Goal: Task Accomplishment & Management: Manage account settings

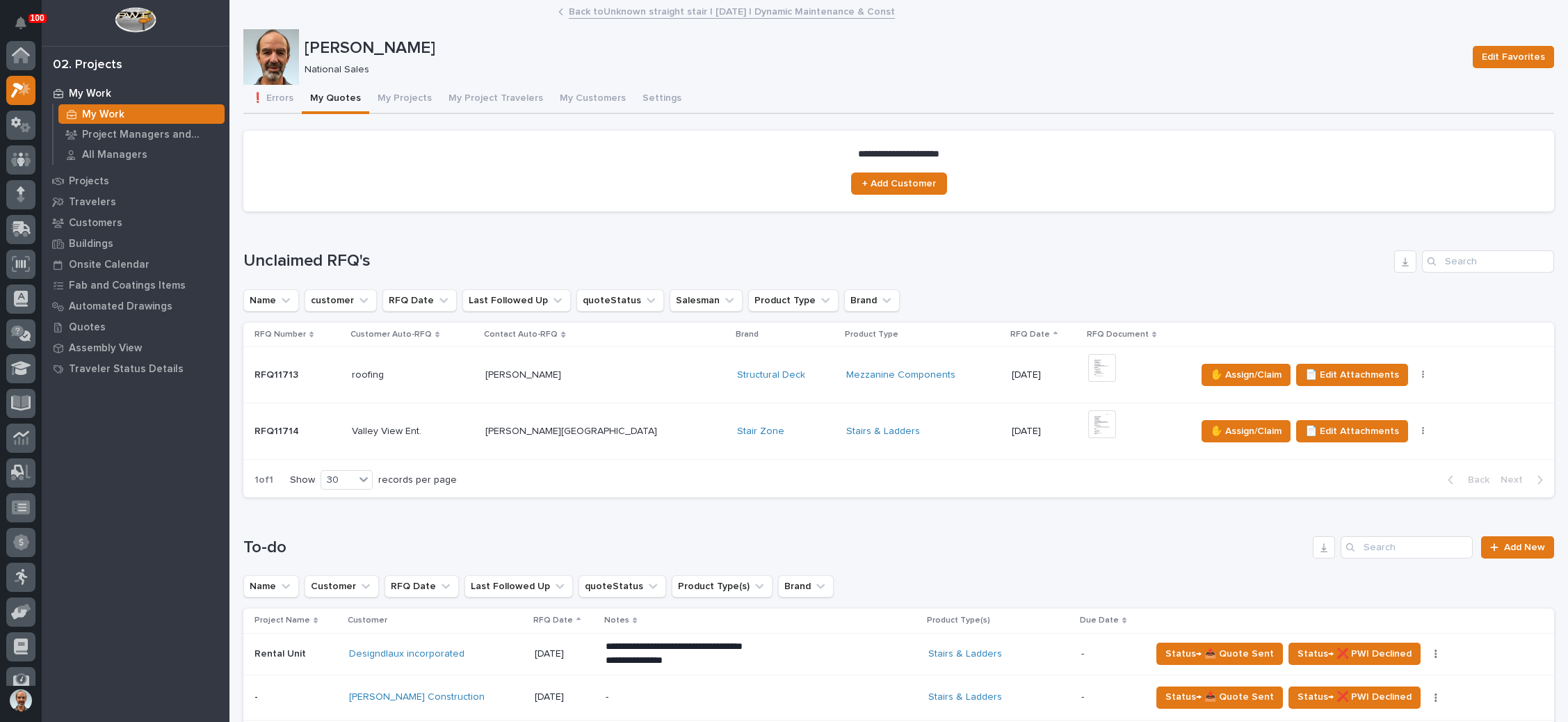
scroll to position [34, 0]
click at [872, 429] on div "Stairs & Ladders" at bounding box center [923, 431] width 155 height 12
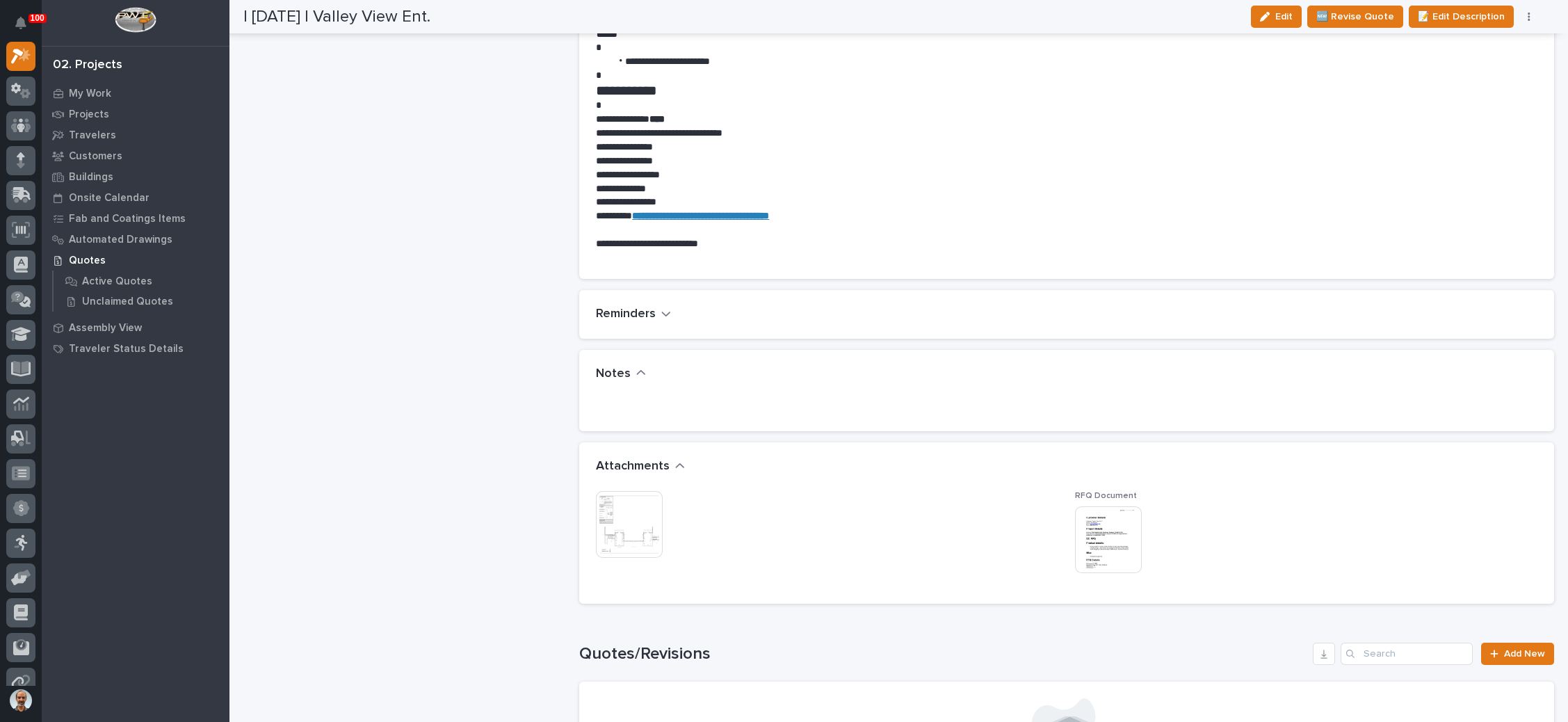
scroll to position [835, 0]
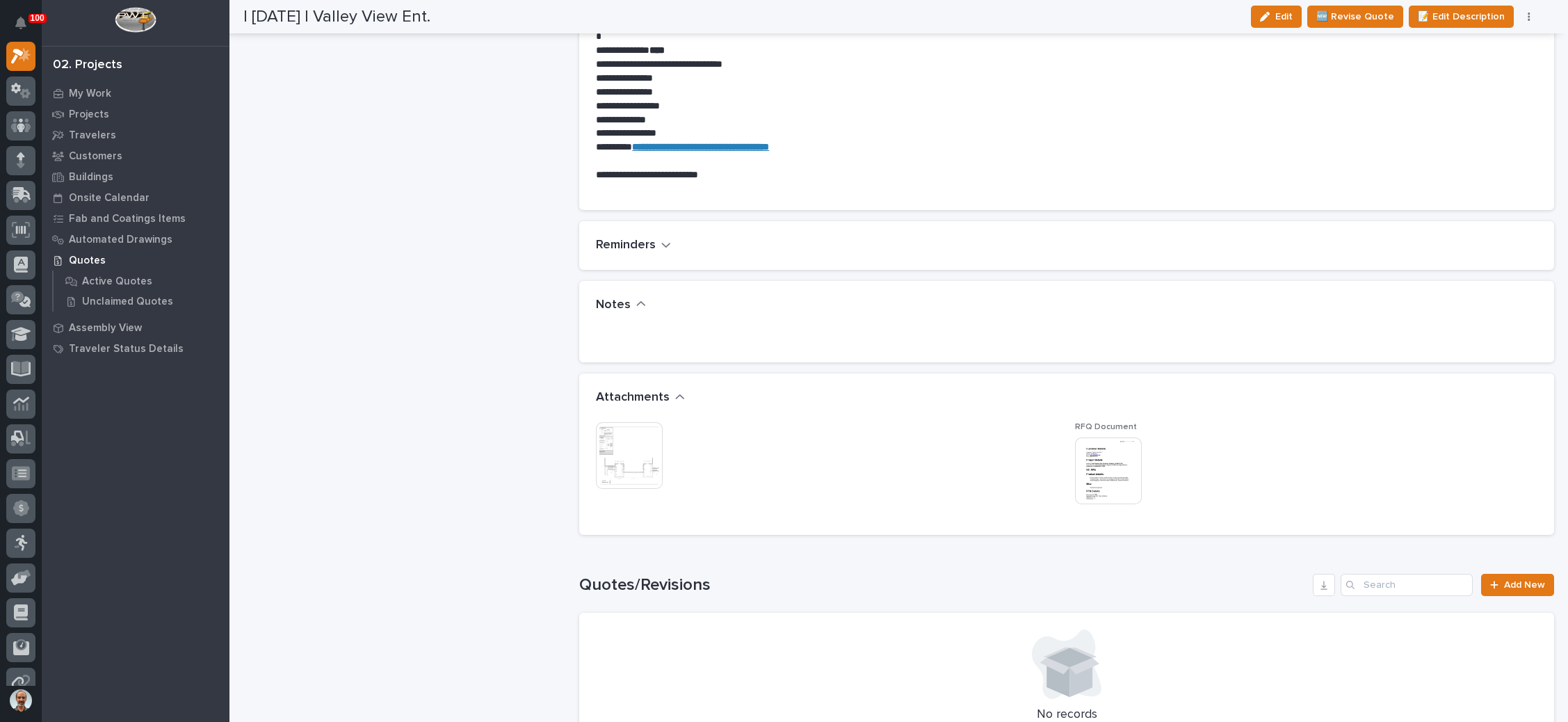
click at [1090, 488] on img at bounding box center [1108, 471] width 66 height 66
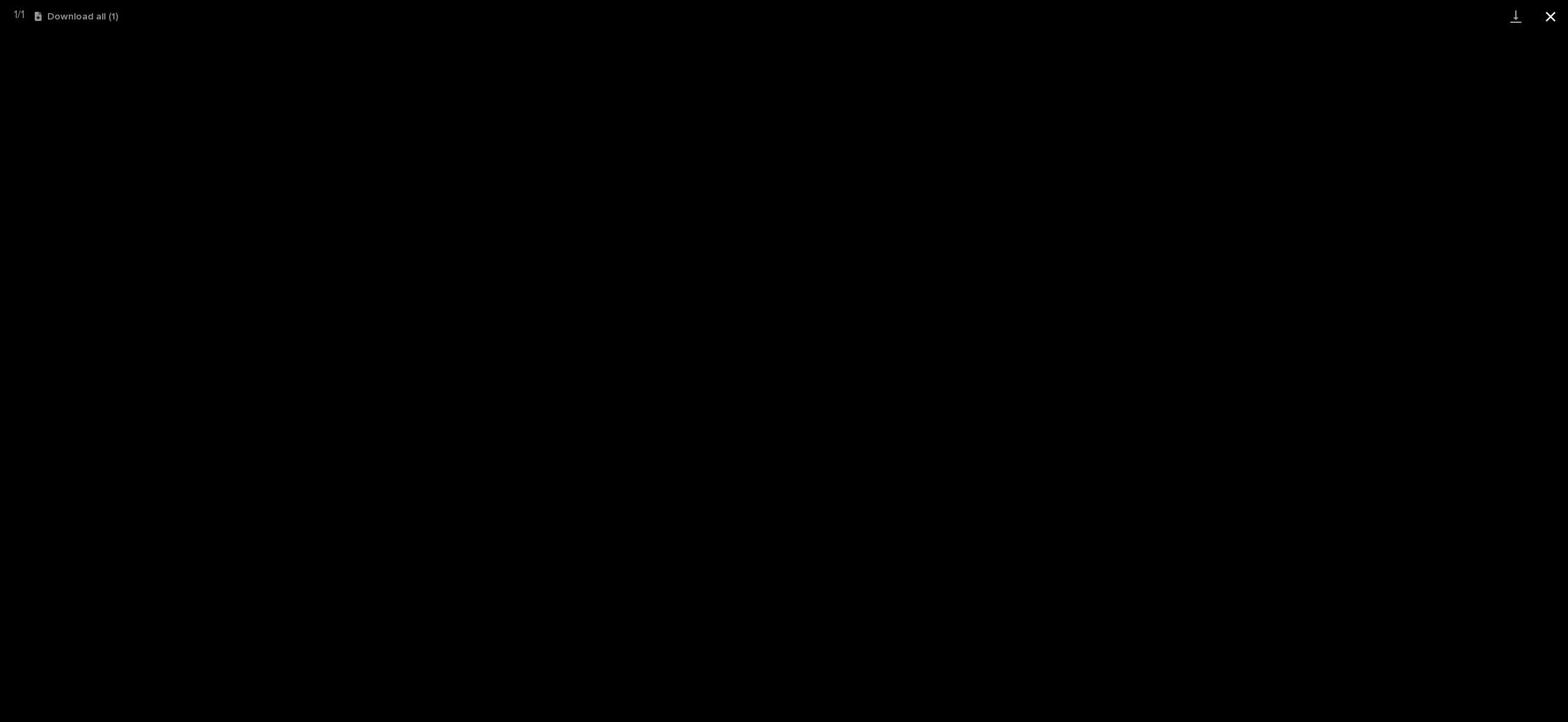
click at [1551, 11] on button "Close gallery" at bounding box center [1551, 16] width 35 height 32
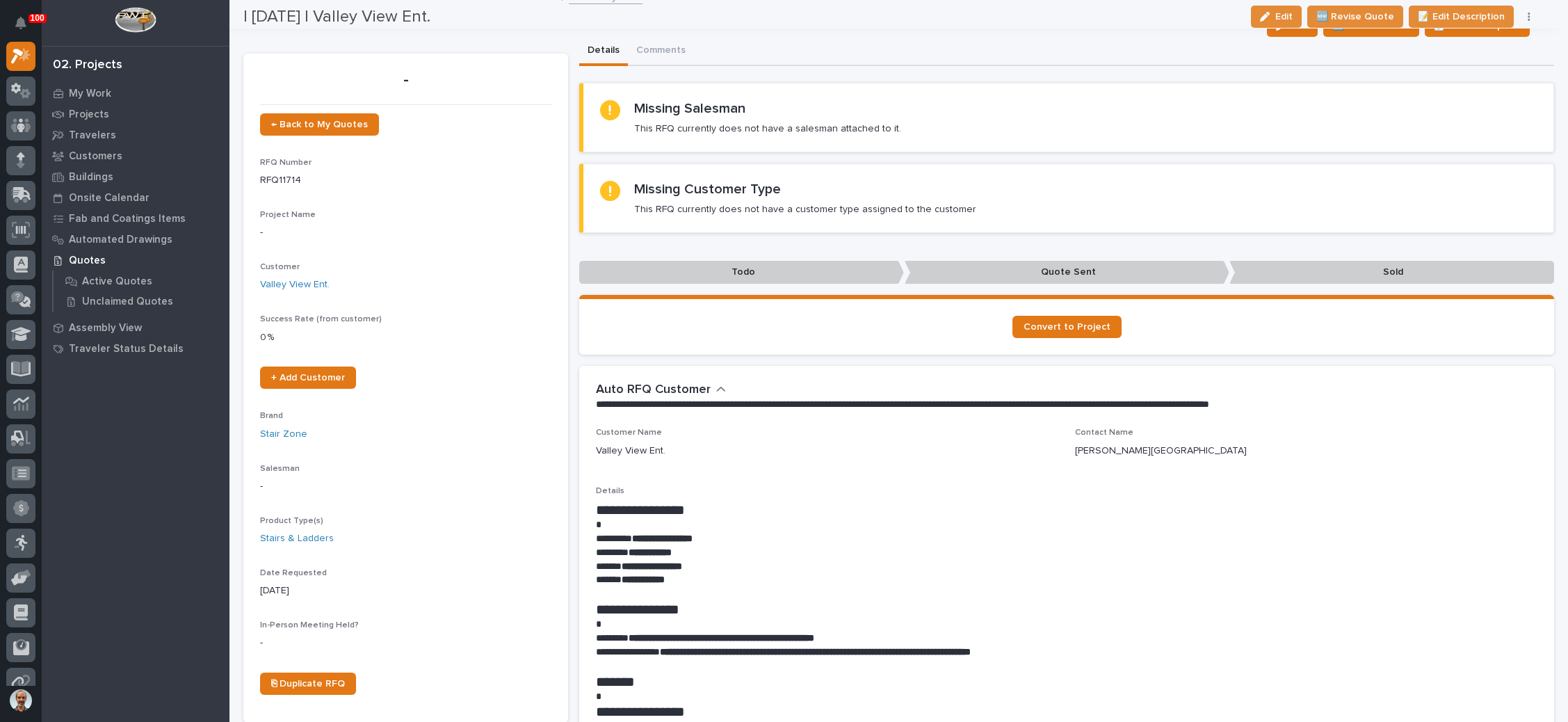
scroll to position [0, 0]
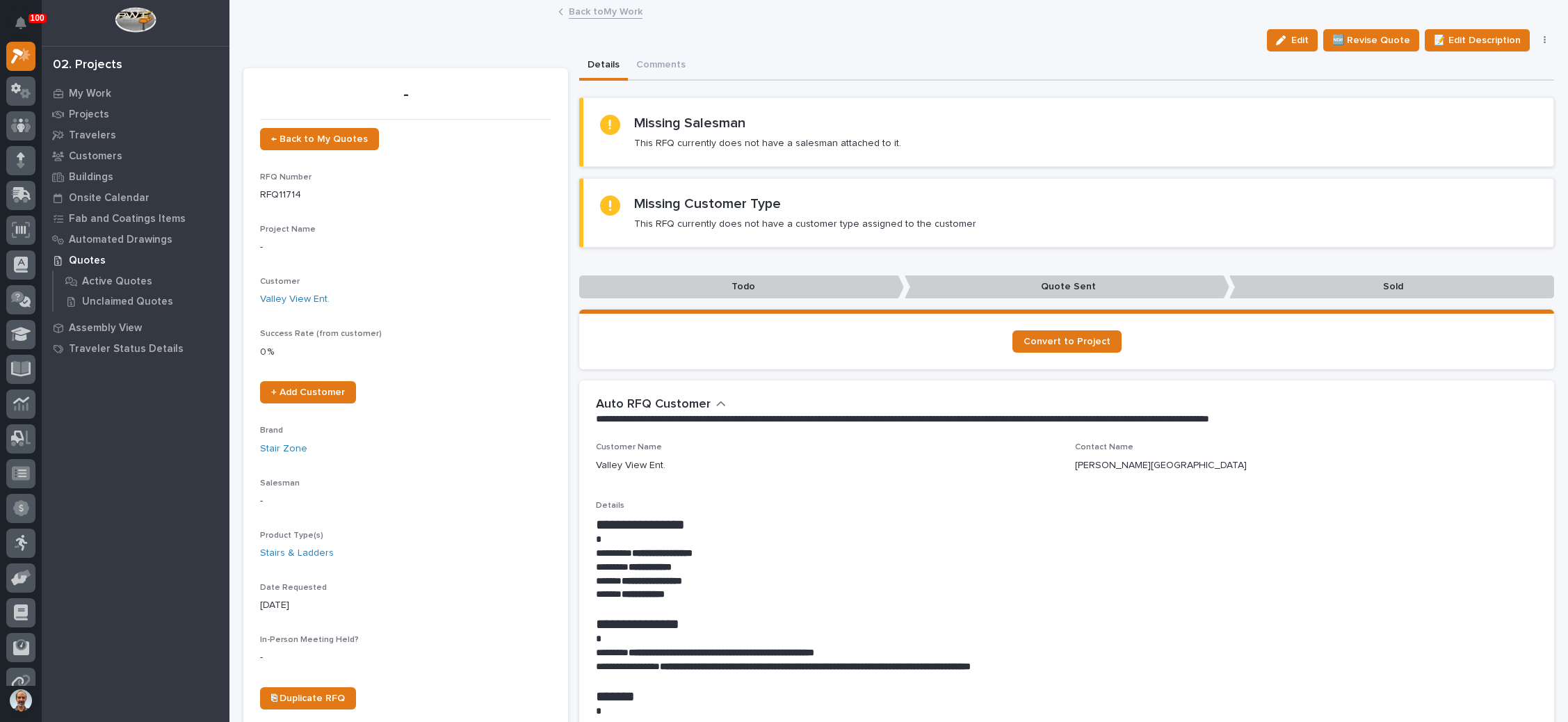
click at [1536, 40] on button "button" at bounding box center [1545, 40] width 19 height 10
click at [1488, 82] on span "✋ Assign/Claim" at bounding box center [1467, 90] width 71 height 17
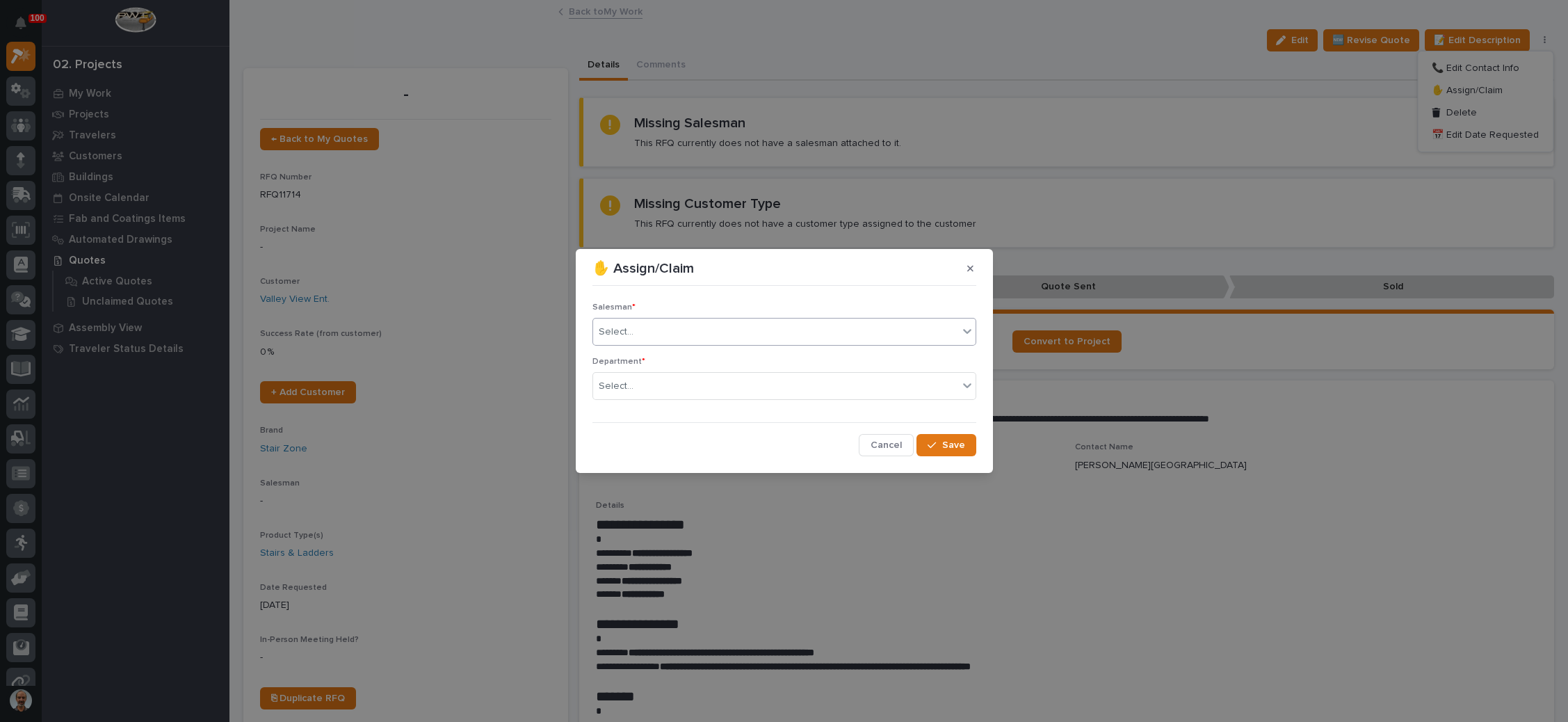
click at [884, 333] on div "Select..." at bounding box center [775, 332] width 365 height 23
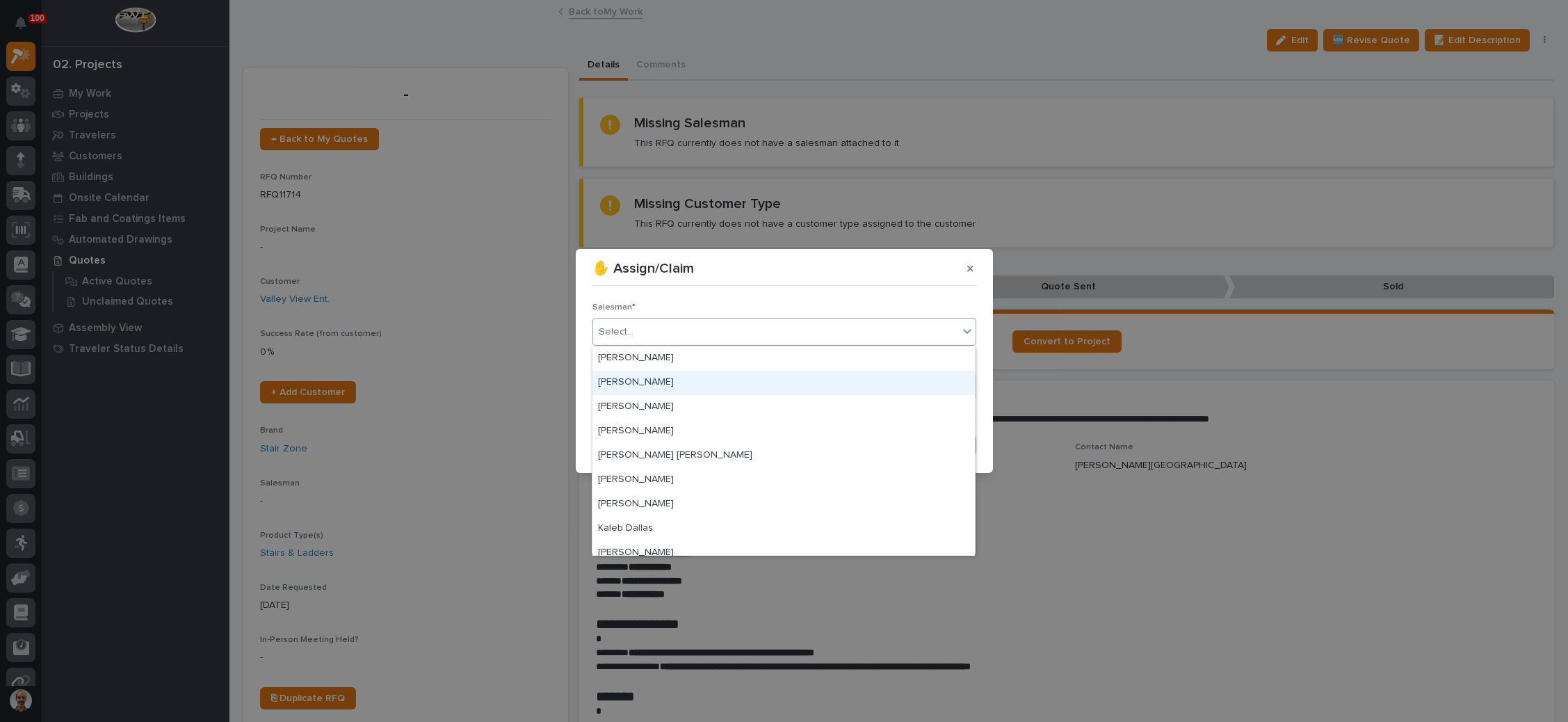
click at [837, 382] on div "[PERSON_NAME]" at bounding box center [784, 383] width 382 height 24
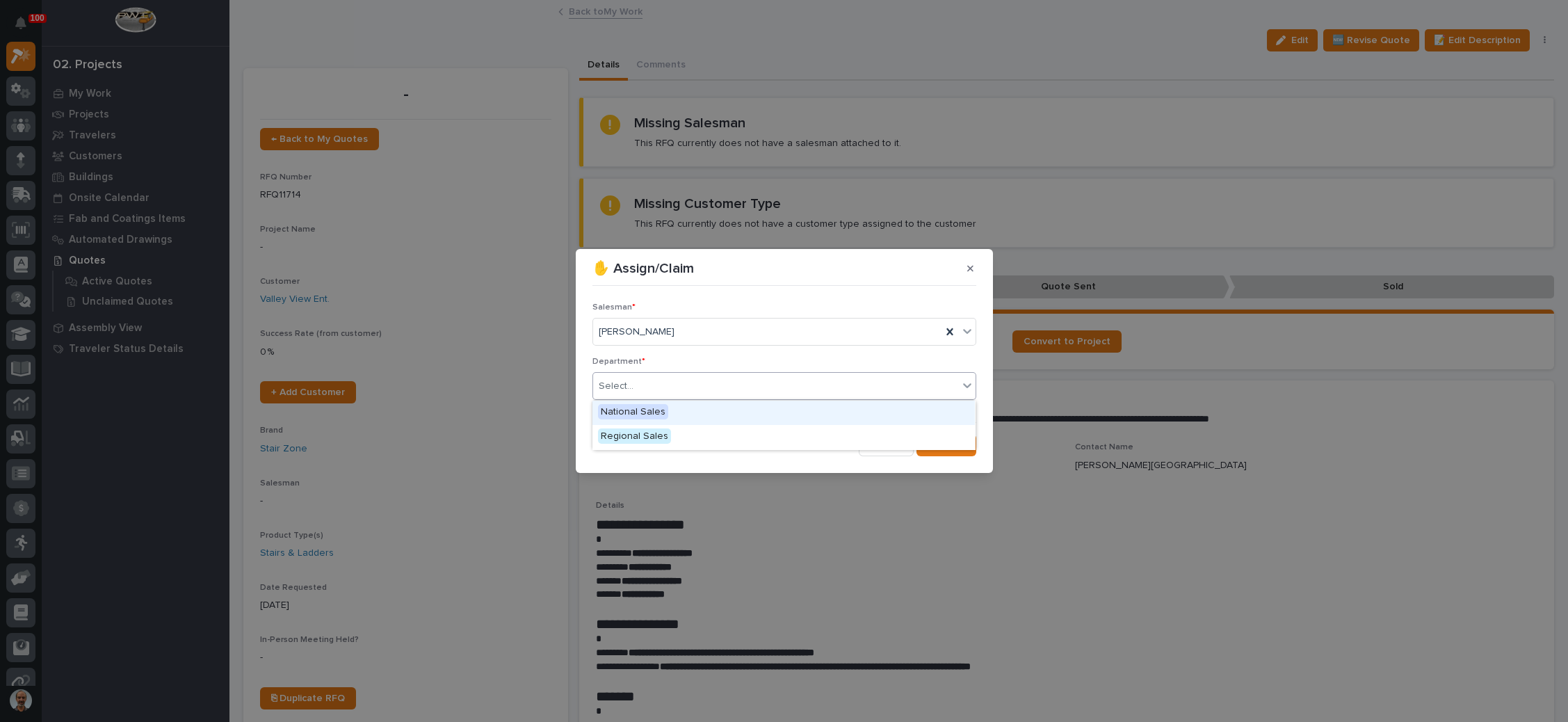
click at [831, 390] on div "Select..." at bounding box center [775, 386] width 365 height 23
click at [809, 414] on div "National Sales" at bounding box center [784, 413] width 382 height 24
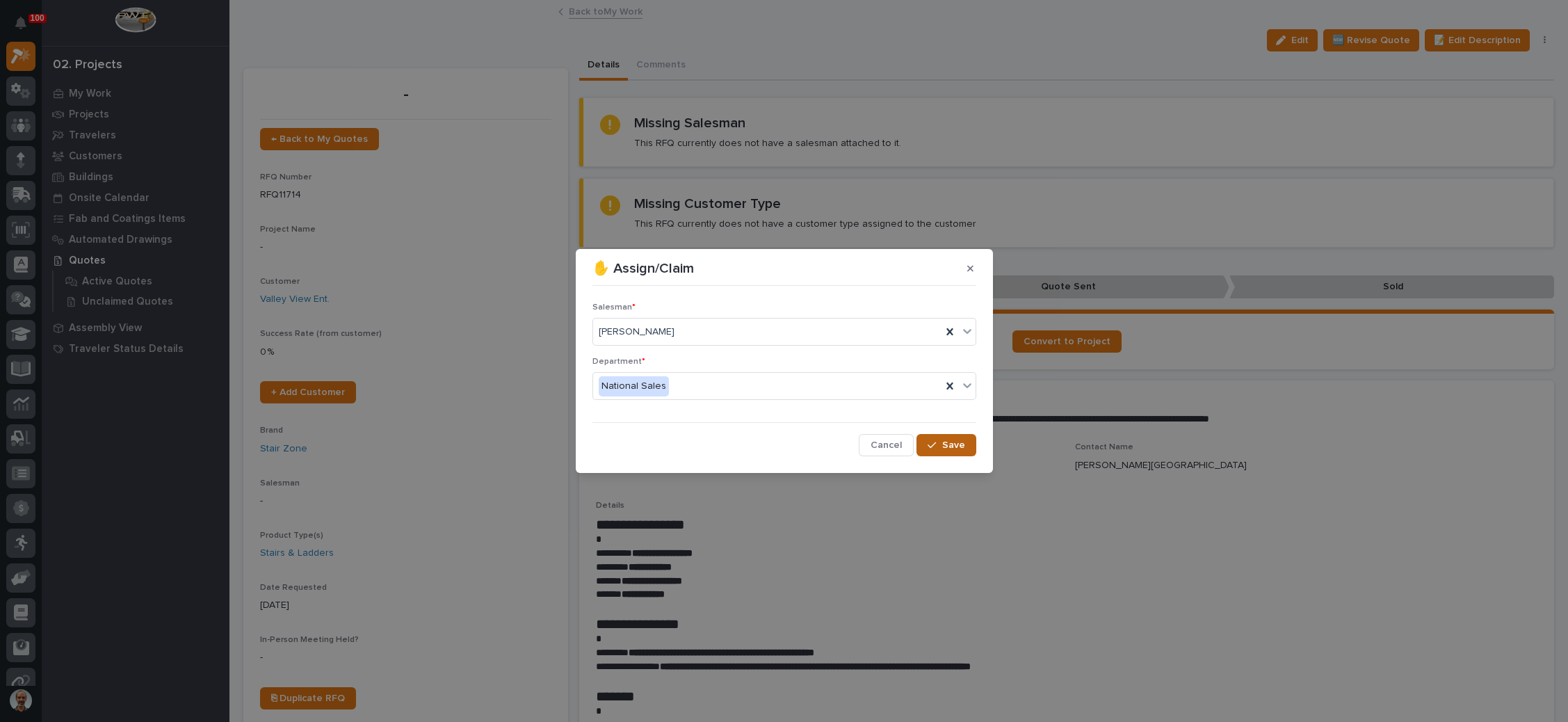
click at [948, 444] on span "Save" at bounding box center [953, 445] width 23 height 12
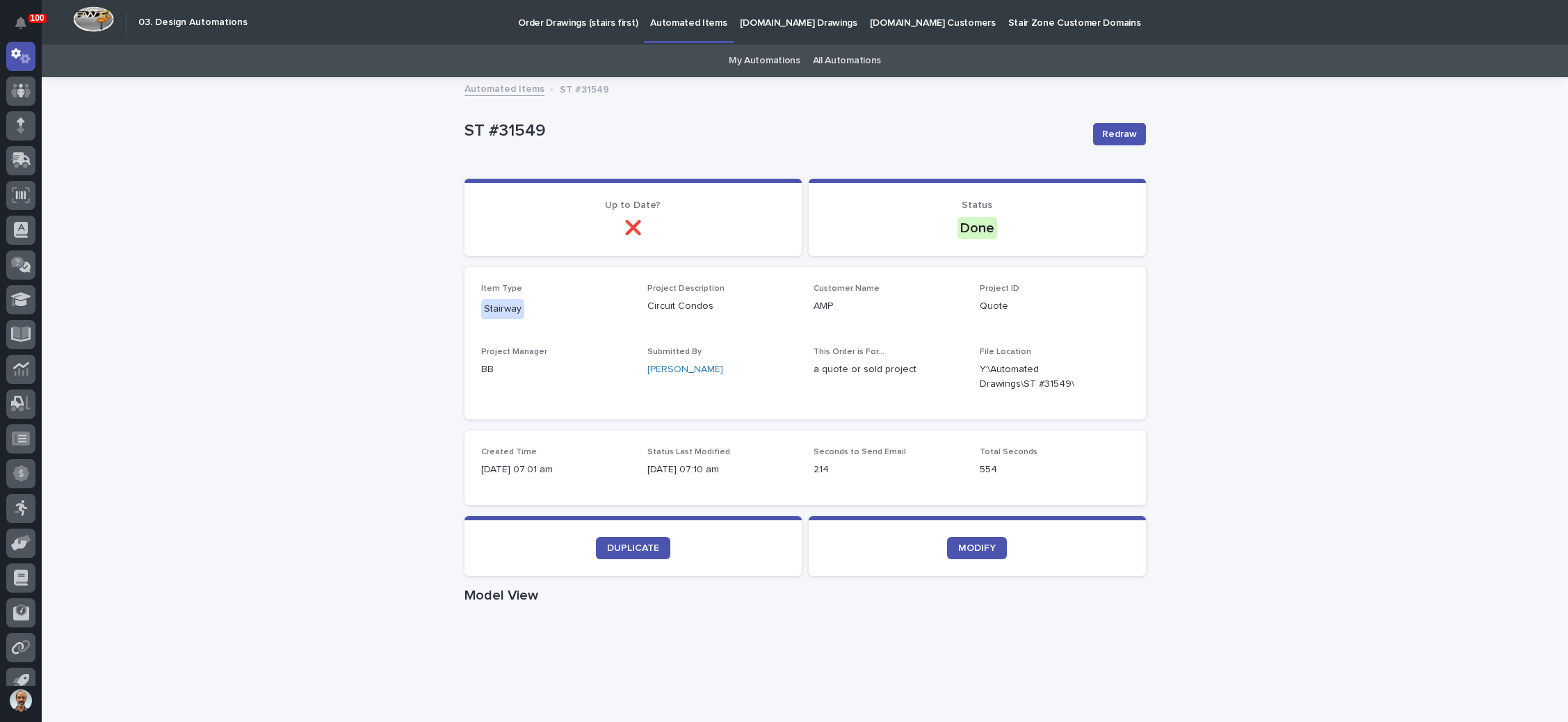
click at [599, 24] on p "Order Drawings (stairs first)" at bounding box center [577, 14] width 120 height 29
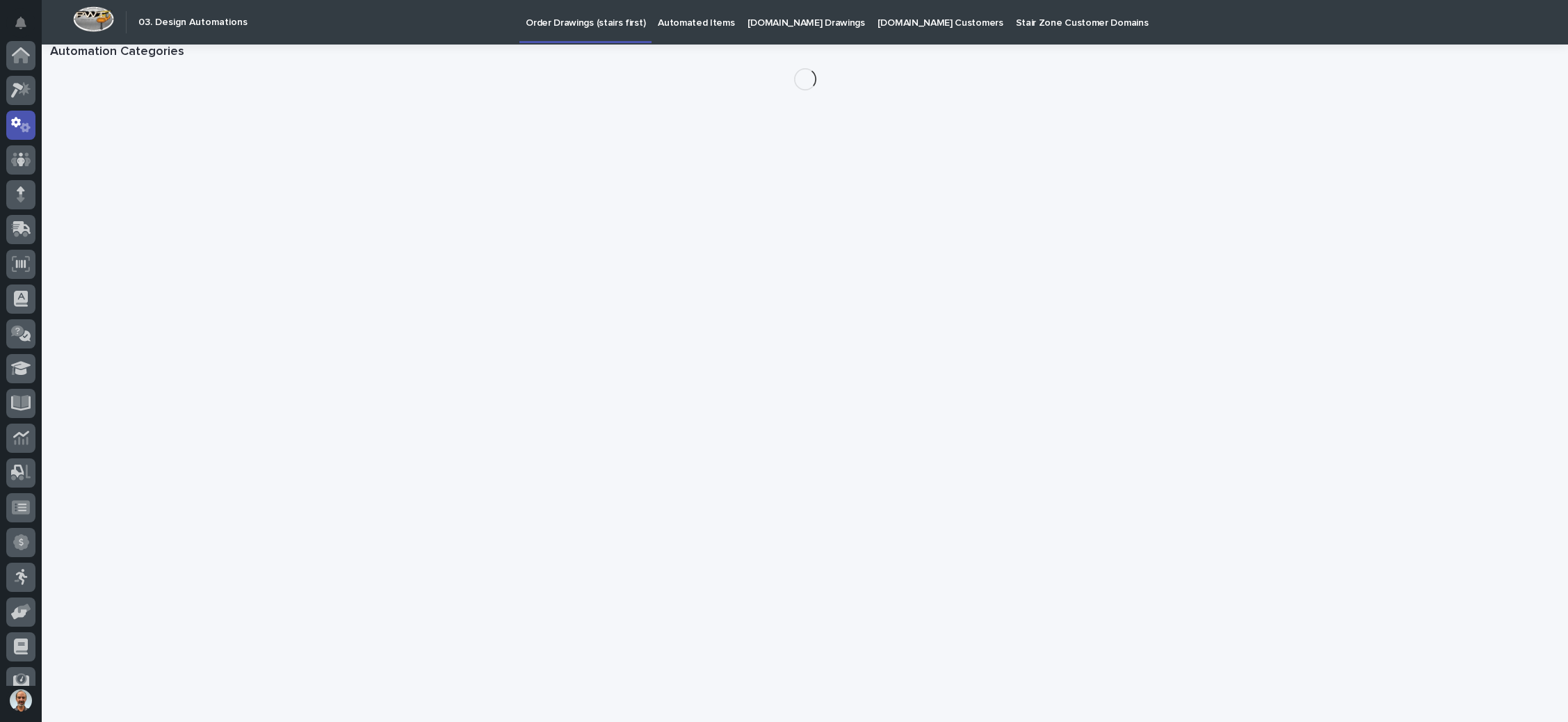
scroll to position [69, 0]
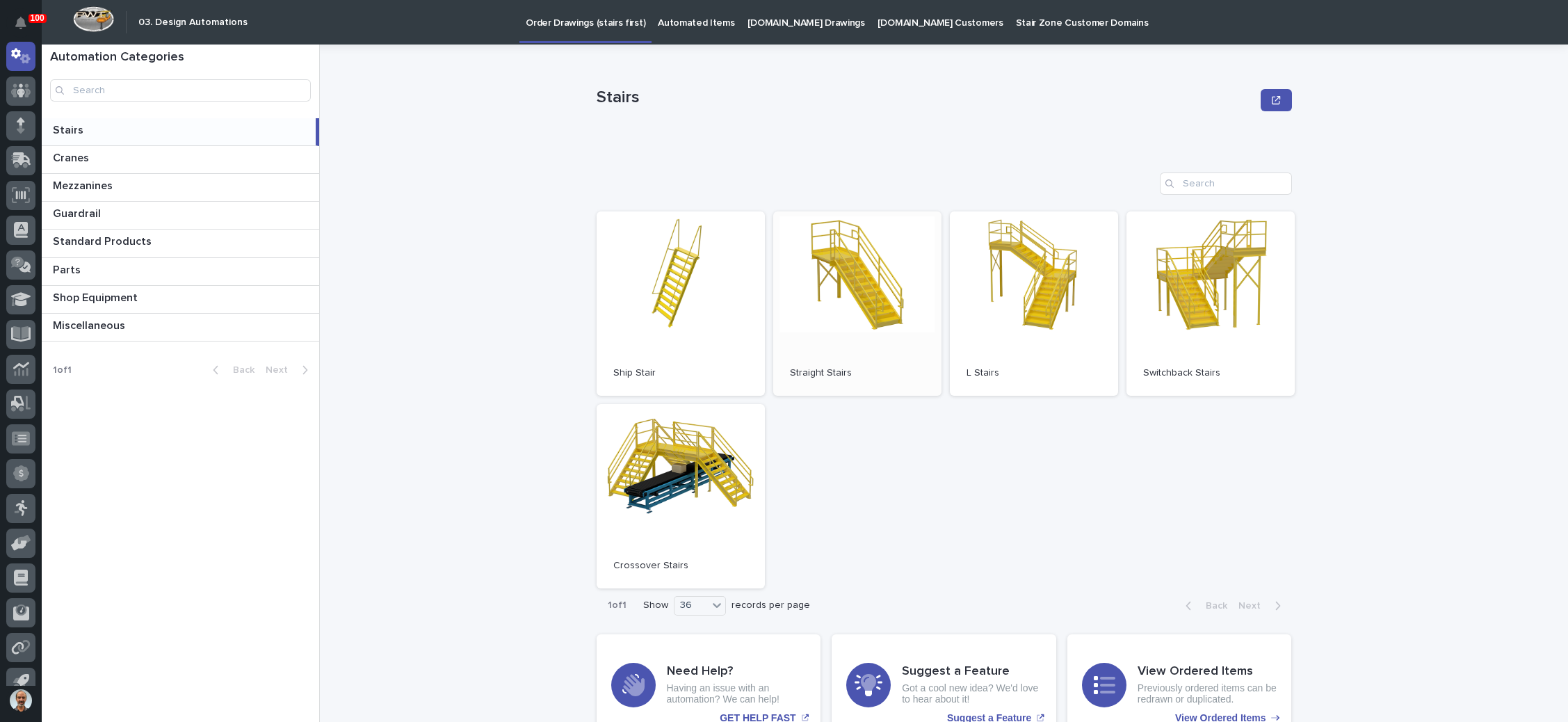
click at [836, 302] on link "Open" at bounding box center [857, 303] width 168 height 184
